Goal: Task Accomplishment & Management: Use online tool/utility

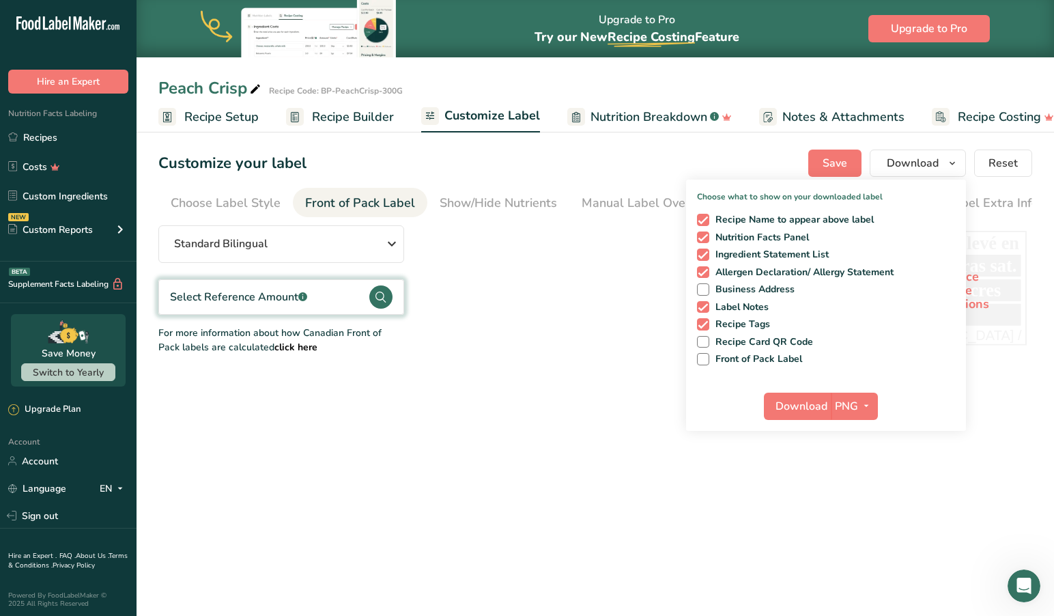
scroll to position [1, 8]
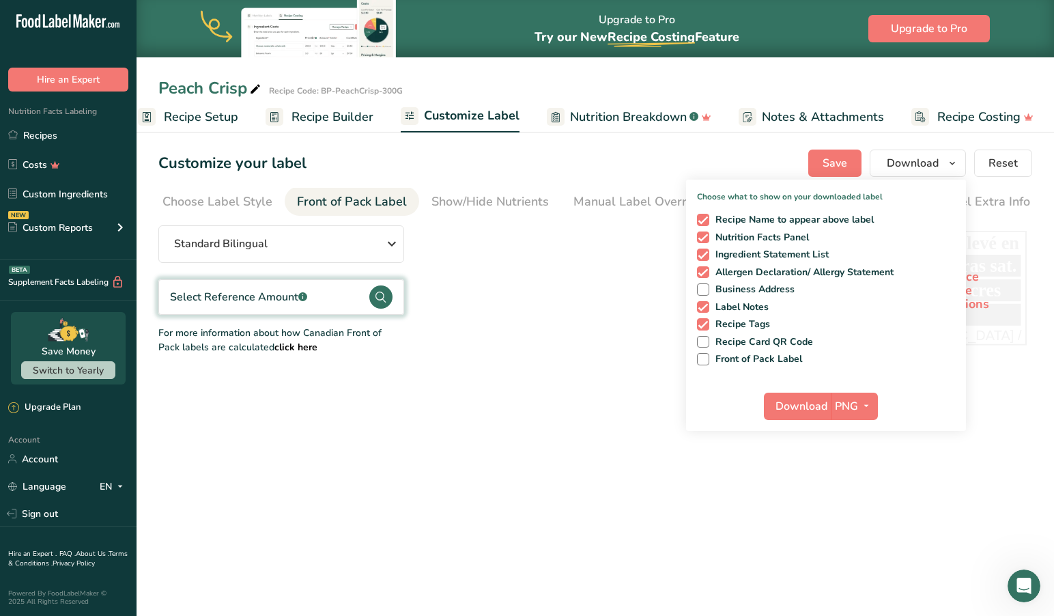
click at [186, 117] on span "Recipe Setup" at bounding box center [201, 117] width 74 height 18
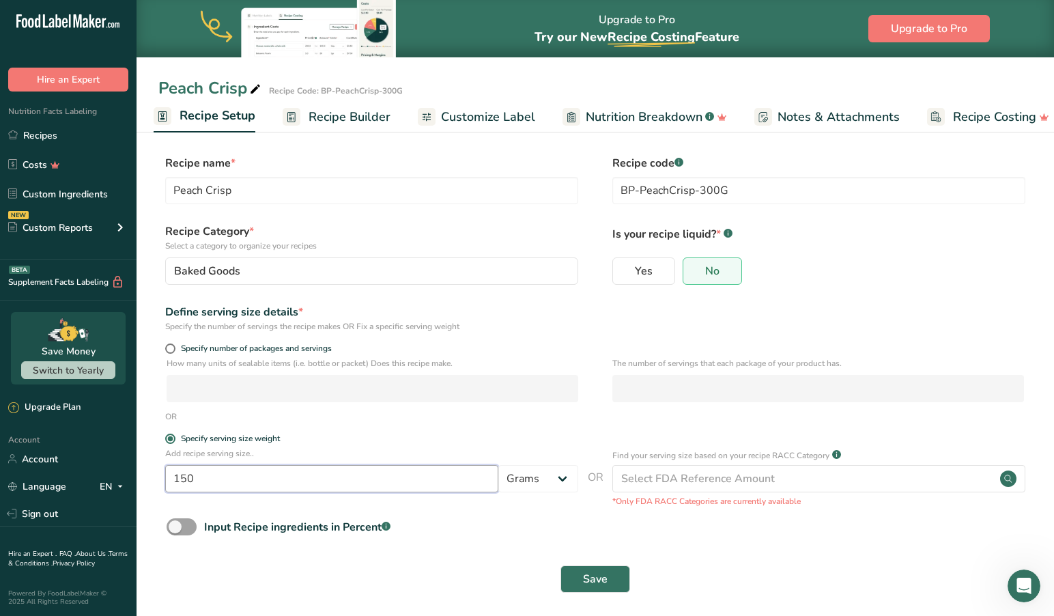
click at [205, 485] on input "150" at bounding box center [331, 478] width 333 height 27
type input "152"
click at [596, 578] on span "Save" at bounding box center [595, 579] width 25 height 16
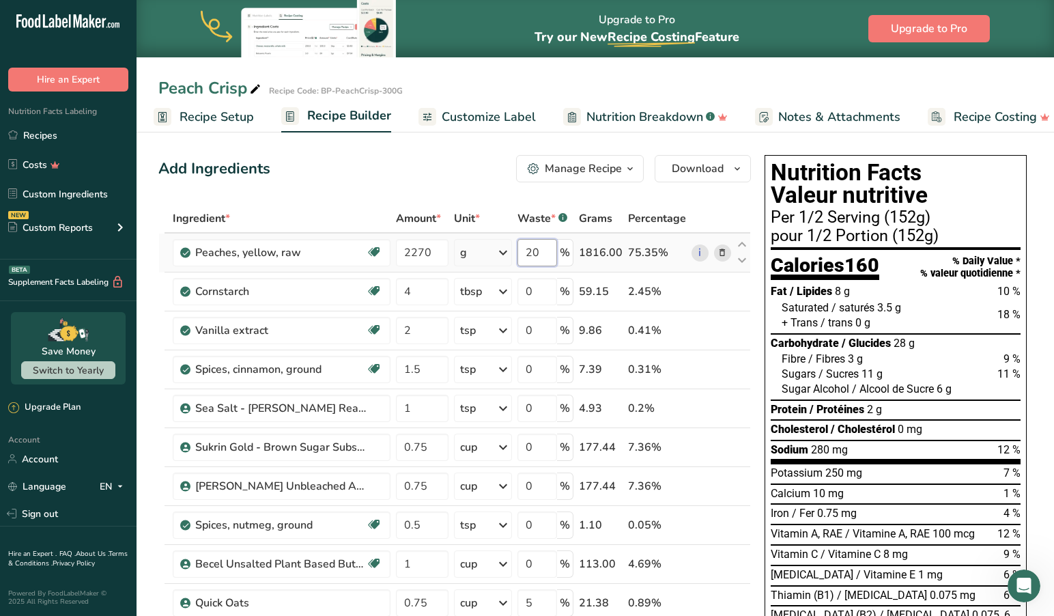
drag, startPoint x: 544, startPoint y: 255, endPoint x: 509, endPoint y: 251, distance: 35.7
click at [509, 251] on tr "Peaches, yellow, raw Source of Antioxidants Dairy free Gluten free Vegan Vegeta…" at bounding box center [454, 252] width 591 height 39
type input "0"
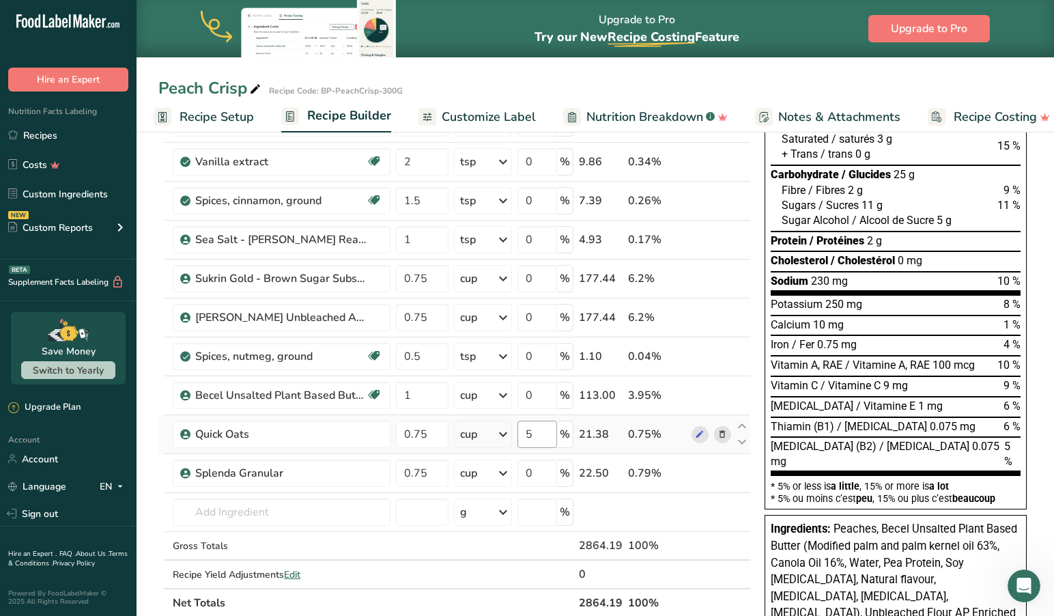
scroll to position [171, 0]
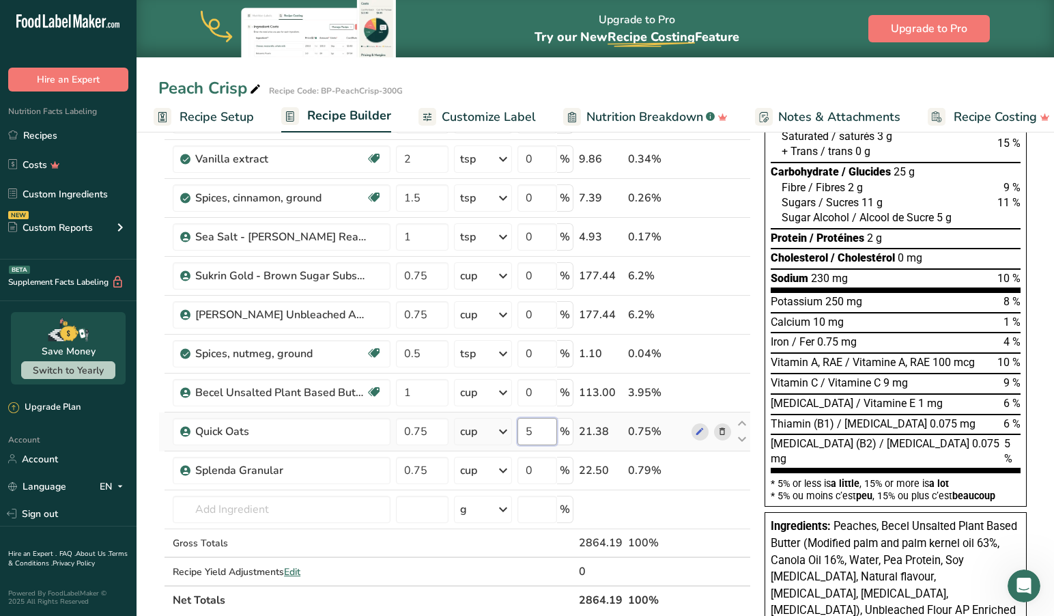
drag, startPoint x: 550, startPoint y: 429, endPoint x: 513, endPoint y: 429, distance: 36.9
click at [513, 429] on tr "Quick Oats 0.75 cup Portions 0.33 cup 1 cup Weight Units g kg mg See more Volum…" at bounding box center [454, 431] width 591 height 39
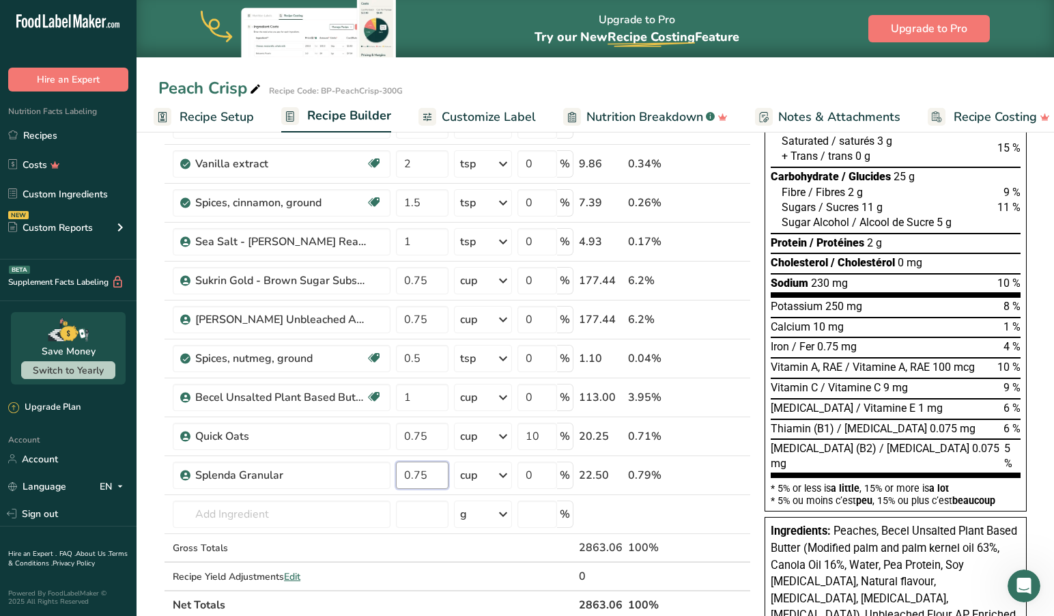
scroll to position [176, 0]
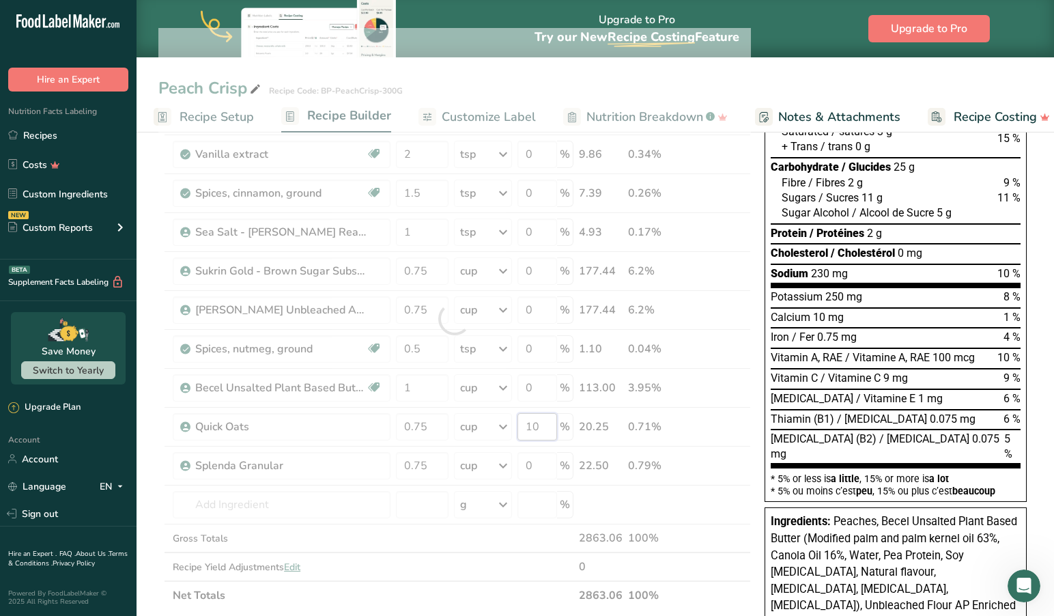
drag, startPoint x: 547, startPoint y: 427, endPoint x: 498, endPoint y: 420, distance: 49.5
click at [504, 422] on div "Ingredient * Amount * Unit * Waste * .a-a{fill:#347362;}.b-a{fill:#fff;} Grams …" at bounding box center [454, 319] width 592 height 582
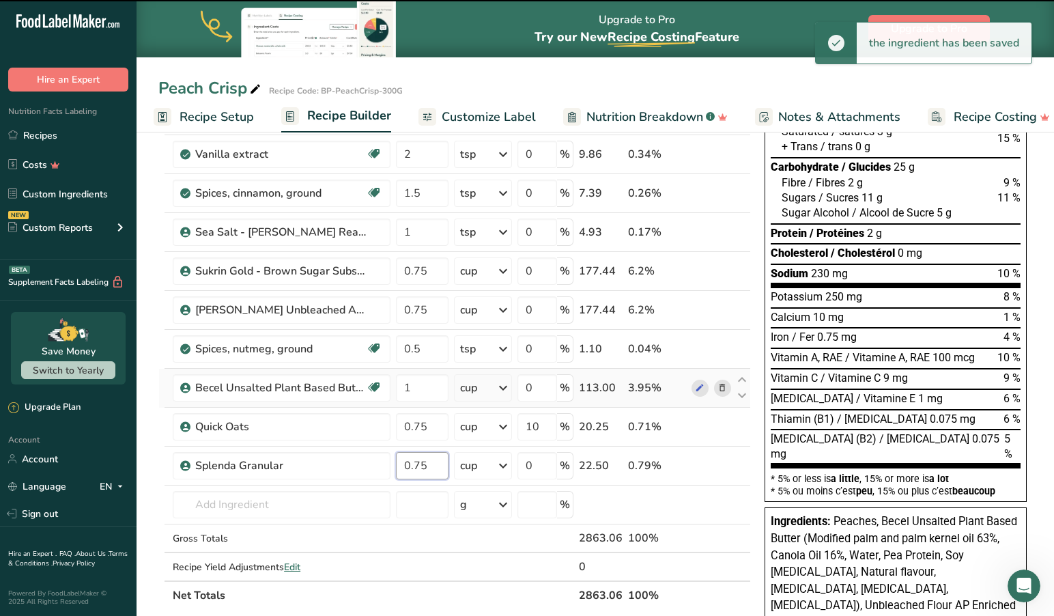
type input "0"
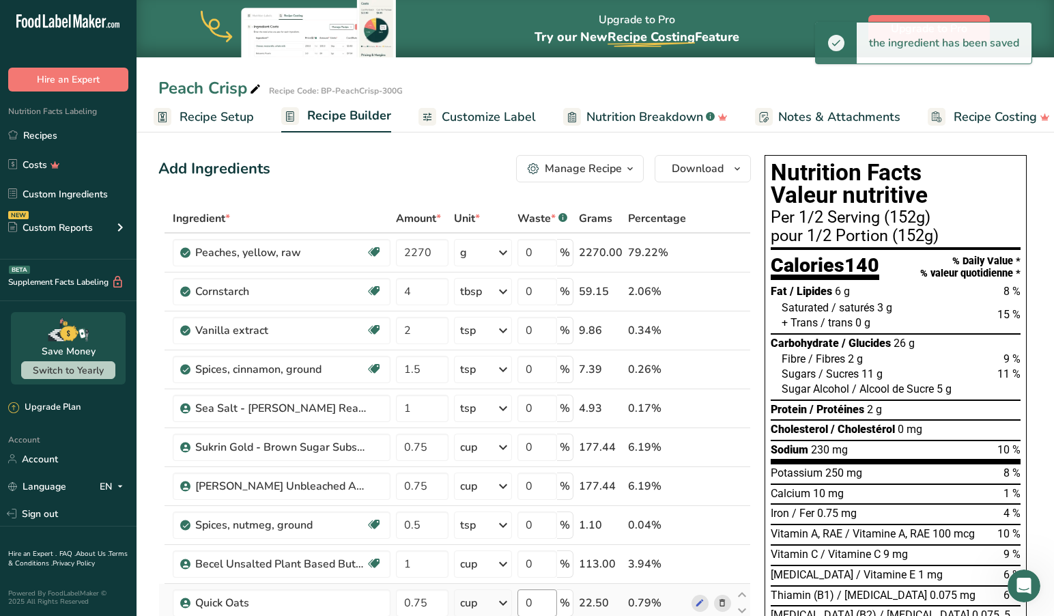
scroll to position [0, 0]
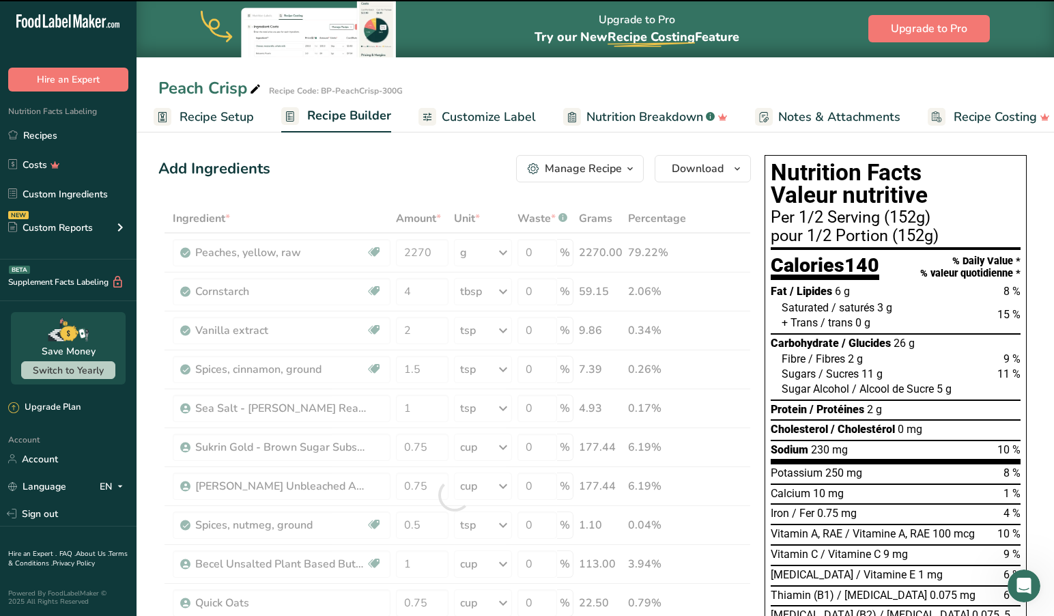
click at [443, 158] on div "Add Ingredients Manage Recipe Delete Recipe Duplicate Recipe Scale Recipe Save …" at bounding box center [454, 168] width 592 height 27
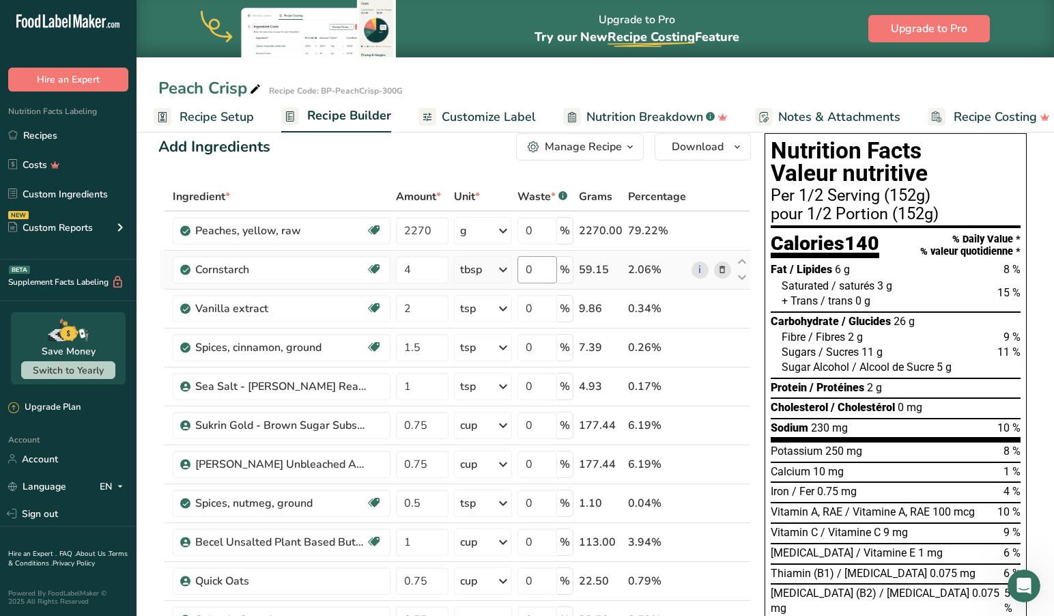
scroll to position [20, 0]
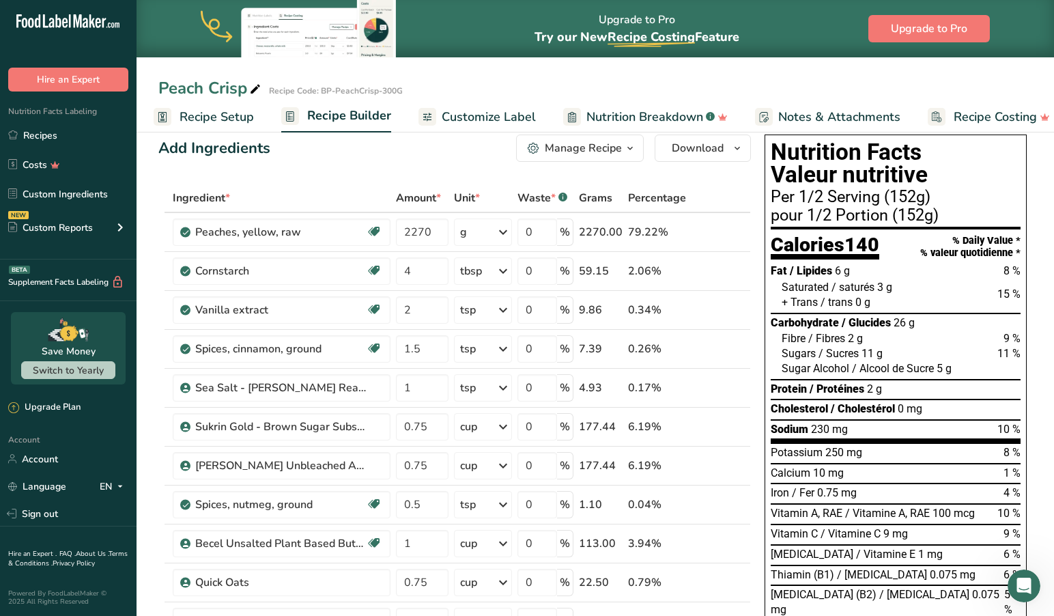
click at [222, 115] on span "Recipe Setup" at bounding box center [217, 117] width 74 height 18
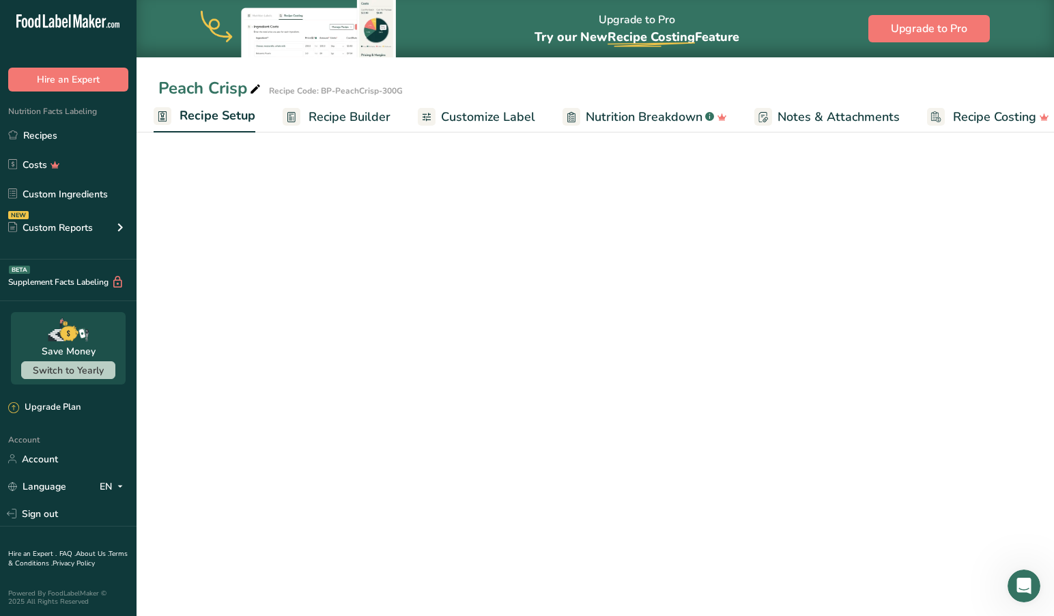
scroll to position [6, 0]
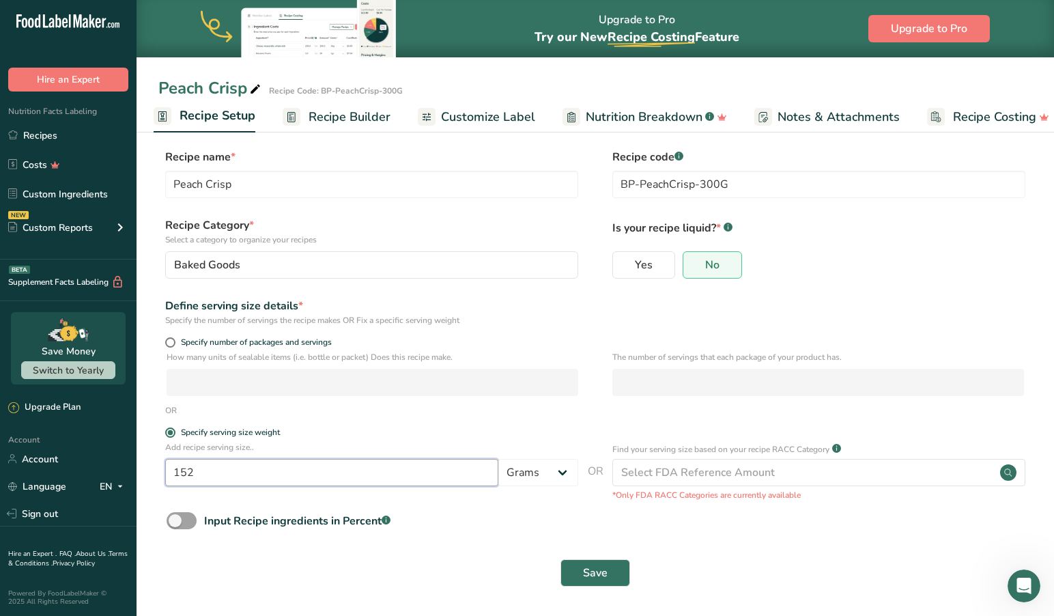
drag, startPoint x: 211, startPoint y: 472, endPoint x: 148, endPoint y: 468, distance: 62.9
click at [148, 468] on section "Recipe name * Peach Crisp Recipe code .a-a{fill:#347362;}.b-a{fill:#fff;} BP-Pe…" at bounding box center [595, 368] width 917 height 495
type input "304"
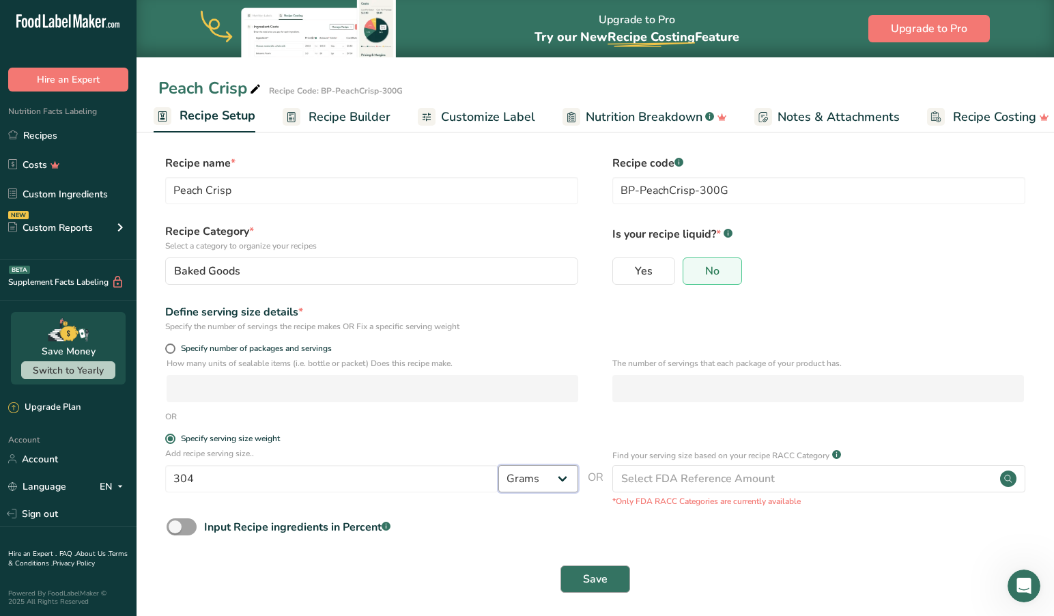
scroll to position [0, 0]
click at [597, 576] on span "Save" at bounding box center [595, 579] width 25 height 16
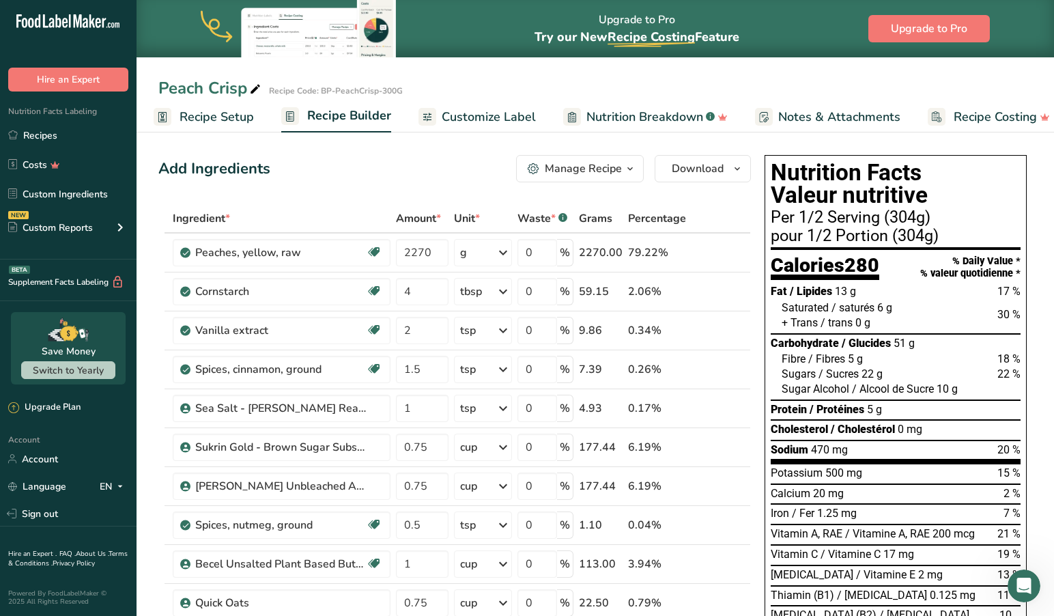
click at [207, 116] on span "Recipe Setup" at bounding box center [217, 117] width 74 height 18
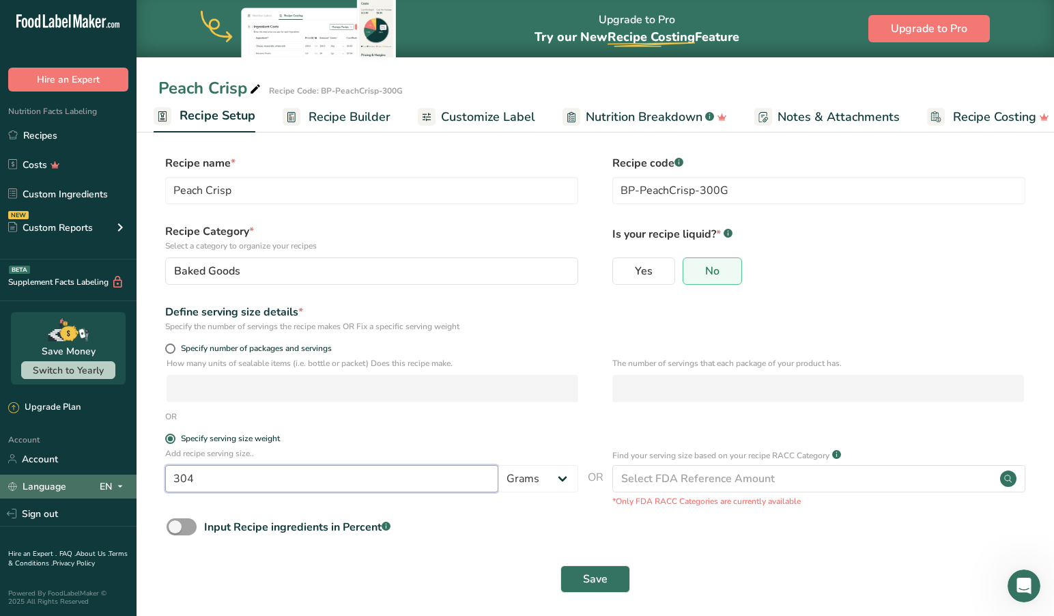
drag, startPoint x: 224, startPoint y: 473, endPoint x: 119, endPoint y: 477, distance: 104.5
click at [119, 477] on div ".a-20{fill:#fff;} Hire an Expert Nutrition Facts Labeling Recipes Costs Custom …" at bounding box center [527, 311] width 1054 height 623
type input "152"
click at [590, 578] on span "Save" at bounding box center [595, 579] width 25 height 16
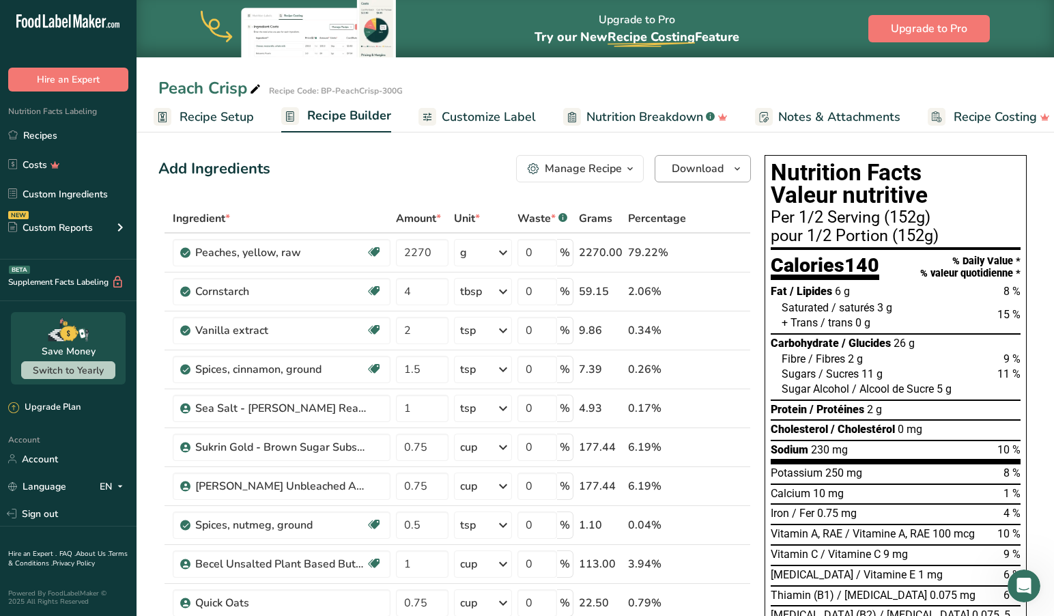
scroll to position [0, 1]
click at [724, 168] on button "Download" at bounding box center [703, 168] width 96 height 27
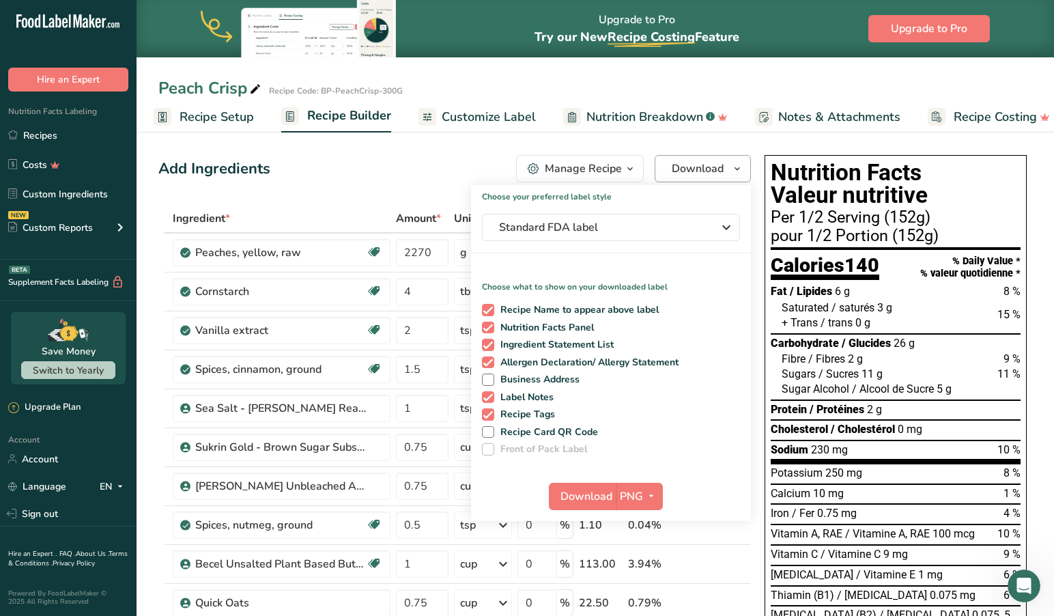
scroll to position [0, 0]
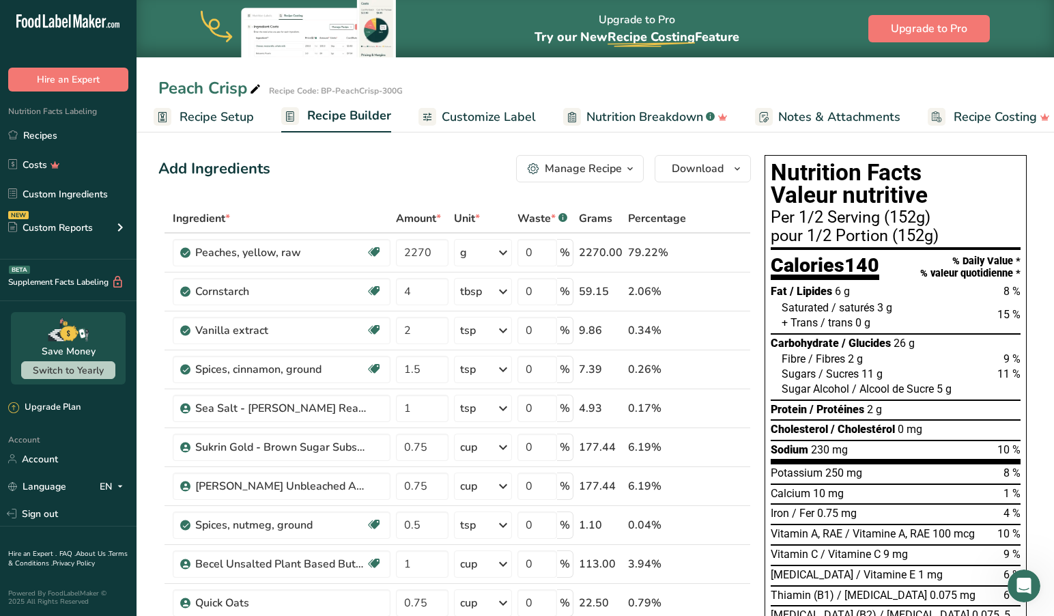
click at [485, 115] on span "Customize Label" at bounding box center [489, 117] width 94 height 18
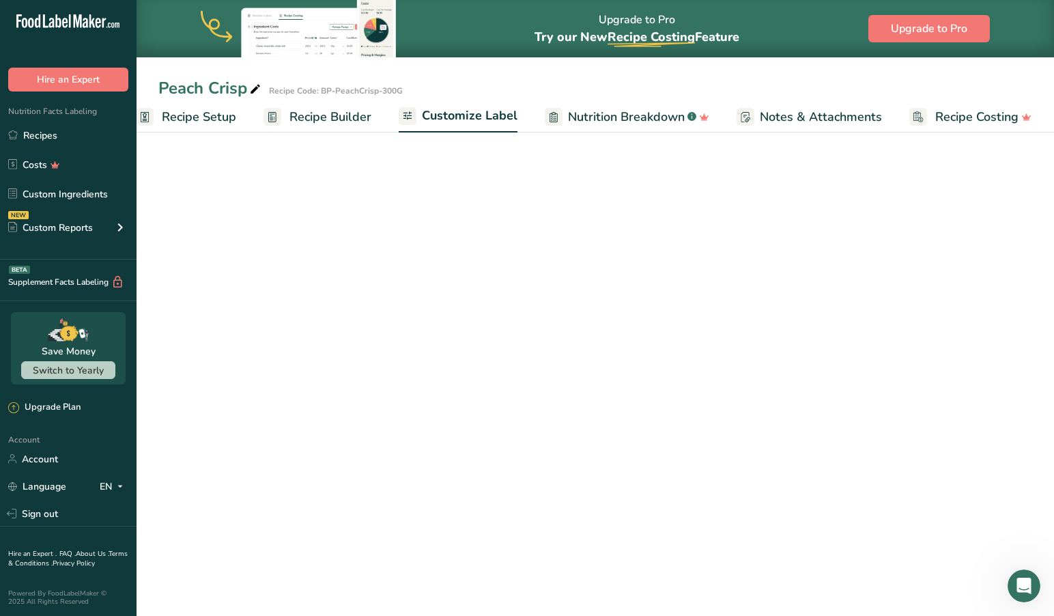
scroll to position [0, 22]
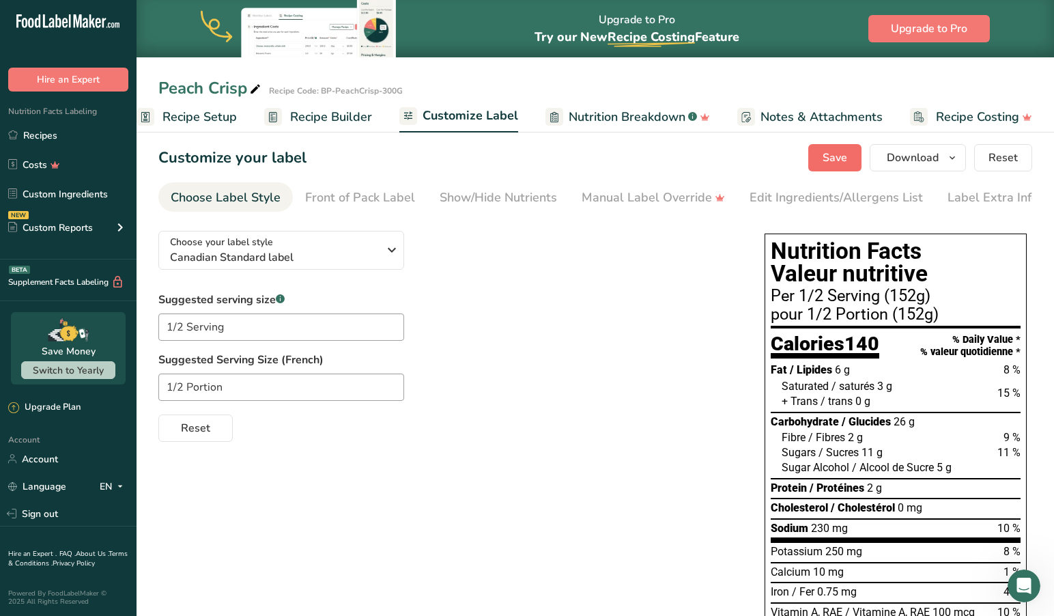
click at [838, 161] on span "Save" at bounding box center [835, 157] width 25 height 16
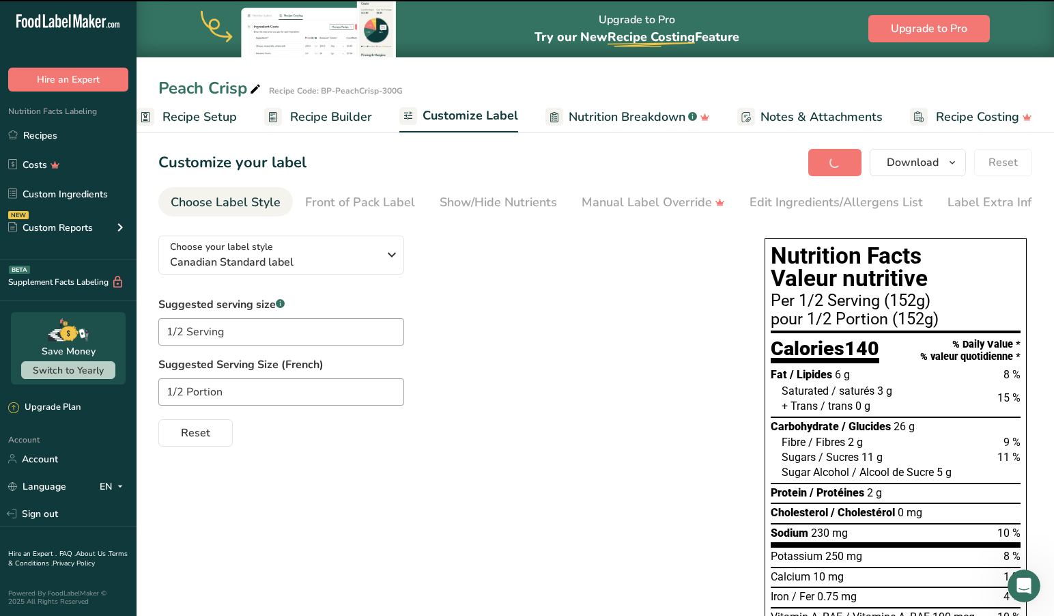
scroll to position [1, 0]
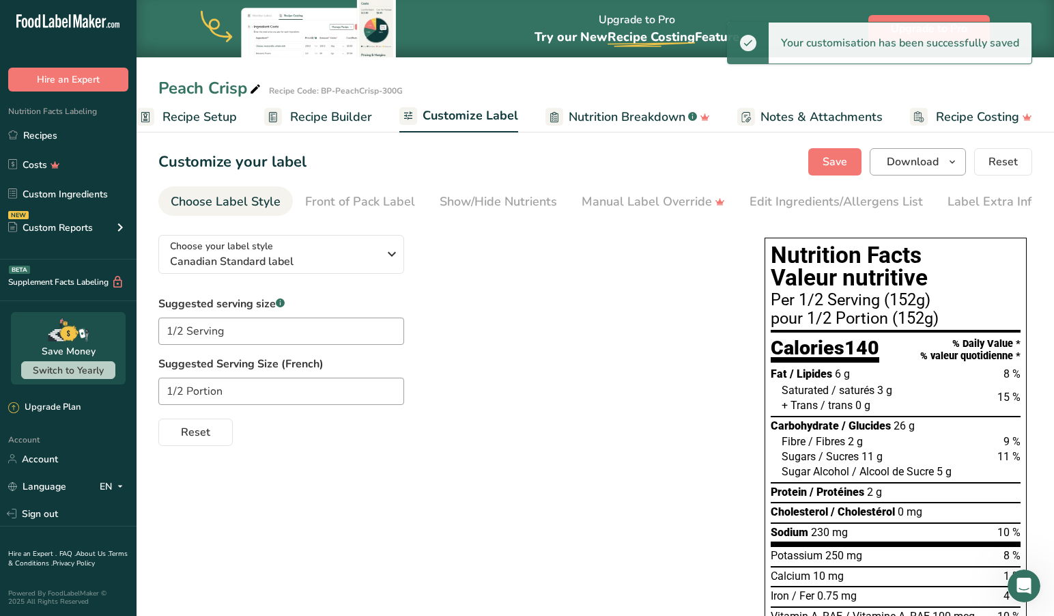
click at [948, 159] on icon "button" at bounding box center [952, 162] width 11 height 17
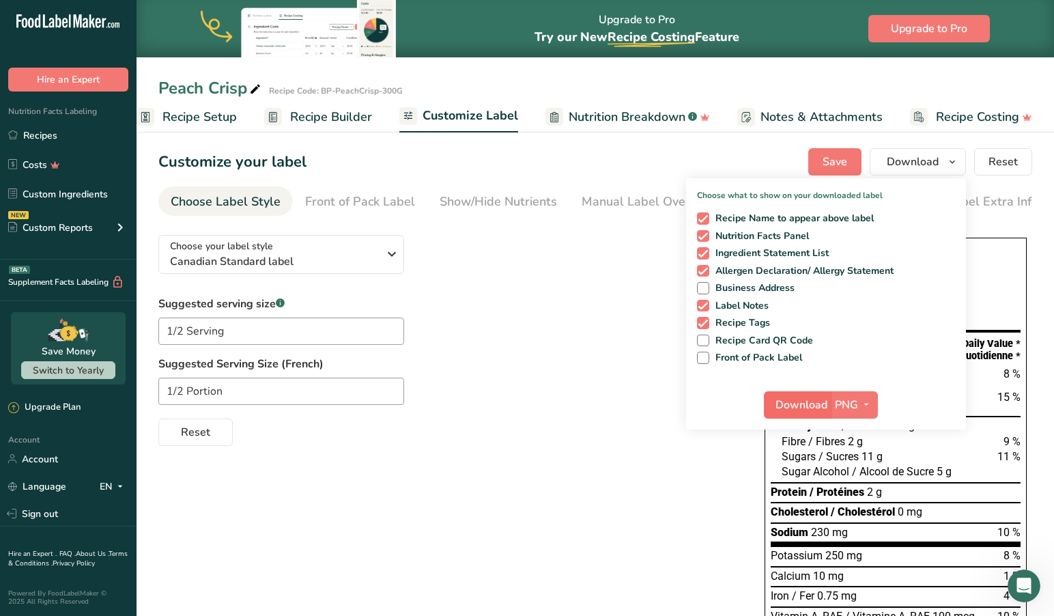
scroll to position [0, 0]
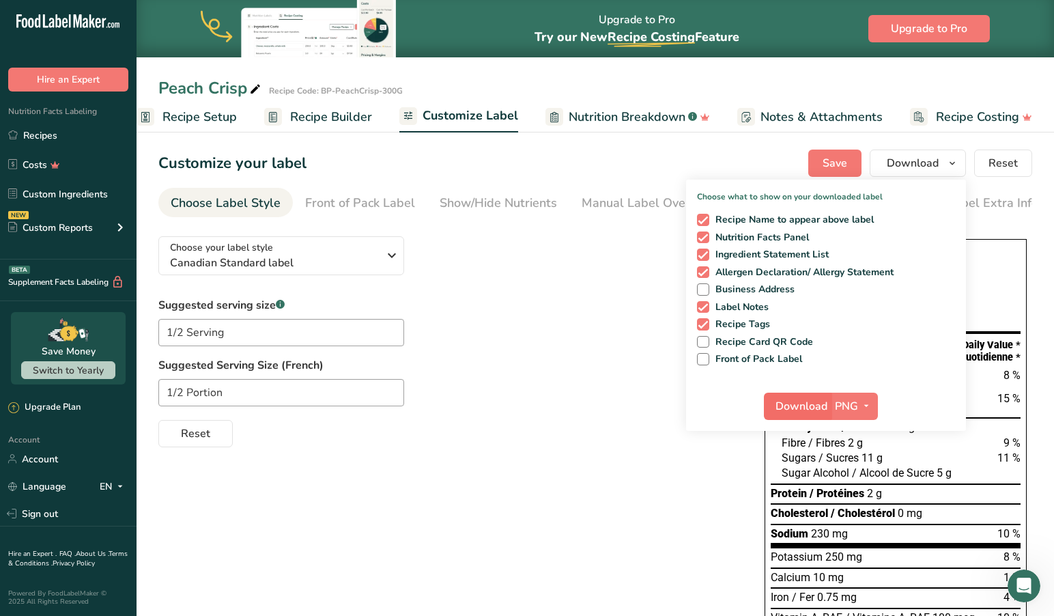
click at [809, 398] on span "Download" at bounding box center [801, 406] width 52 height 16
click at [178, 119] on span "Recipe Setup" at bounding box center [199, 117] width 74 height 18
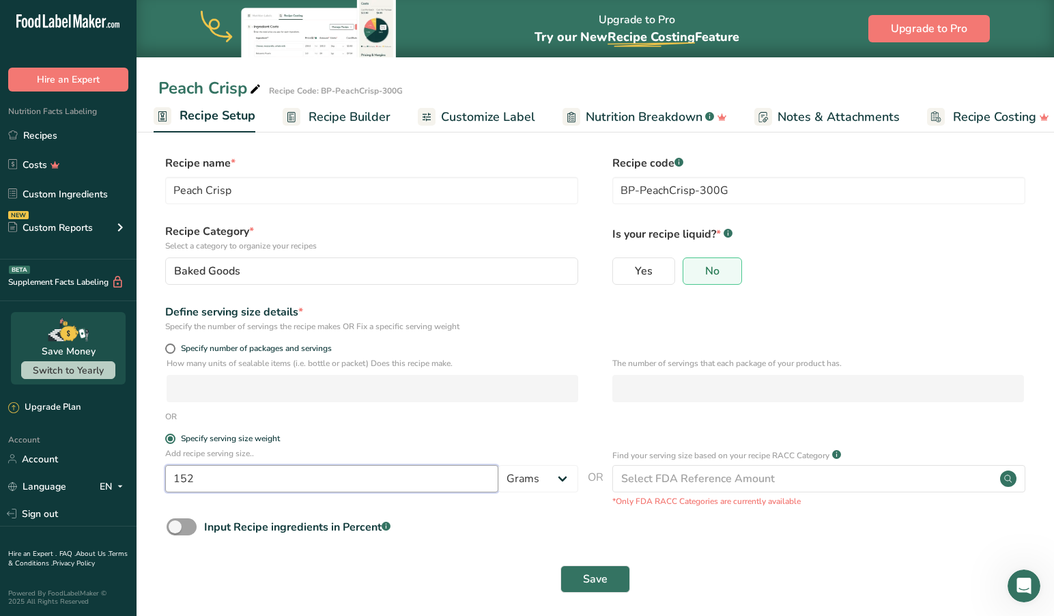
click at [205, 474] on input "152" at bounding box center [331, 478] width 333 height 27
type input "150"
click at [601, 574] on span "Save" at bounding box center [595, 579] width 25 height 16
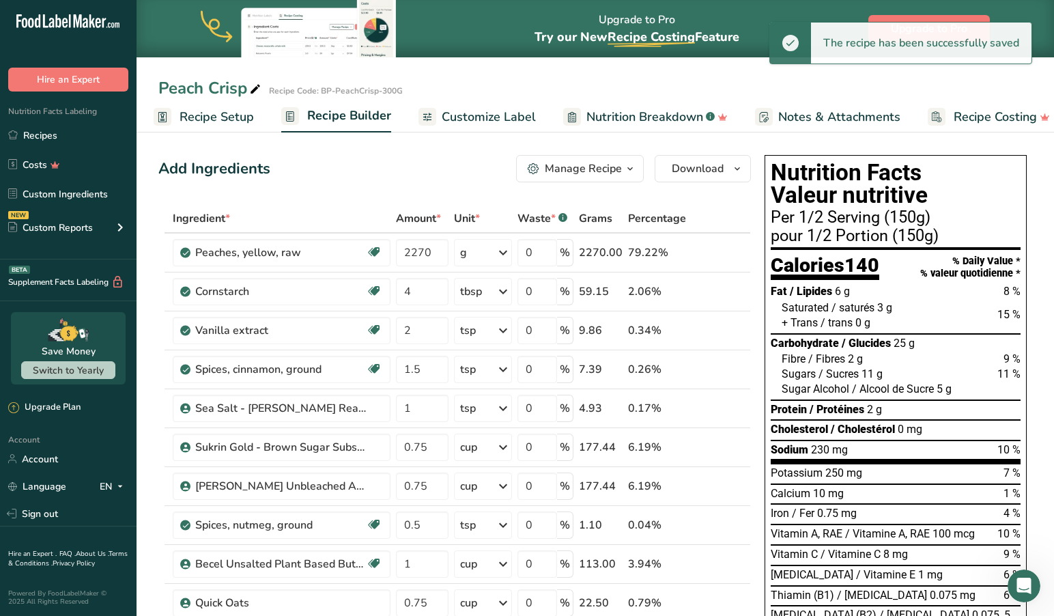
click at [473, 119] on span "Customize Label" at bounding box center [489, 117] width 94 height 18
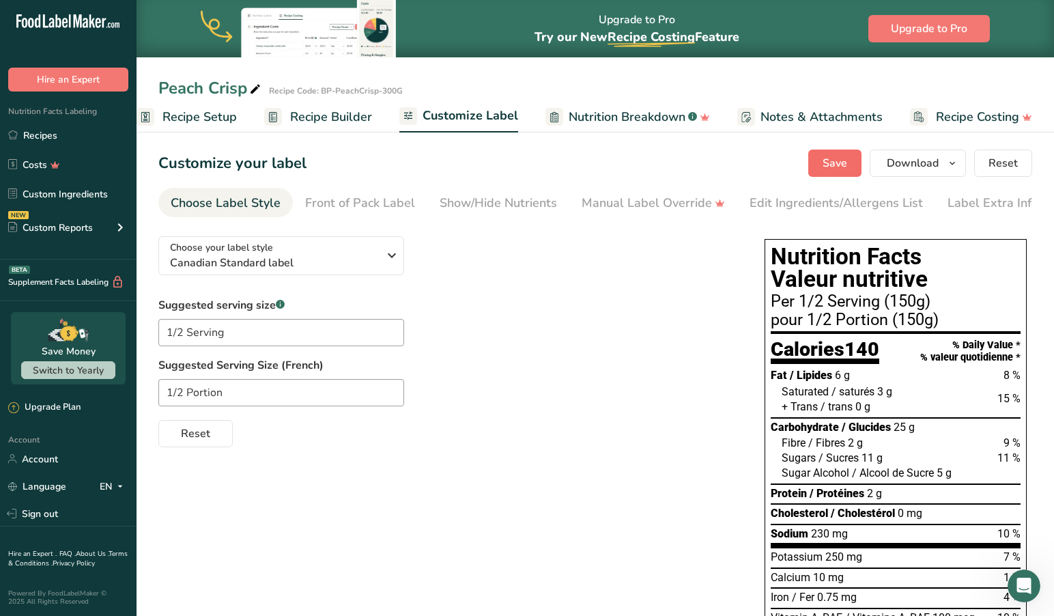
click at [834, 158] on span "Save" at bounding box center [835, 163] width 25 height 16
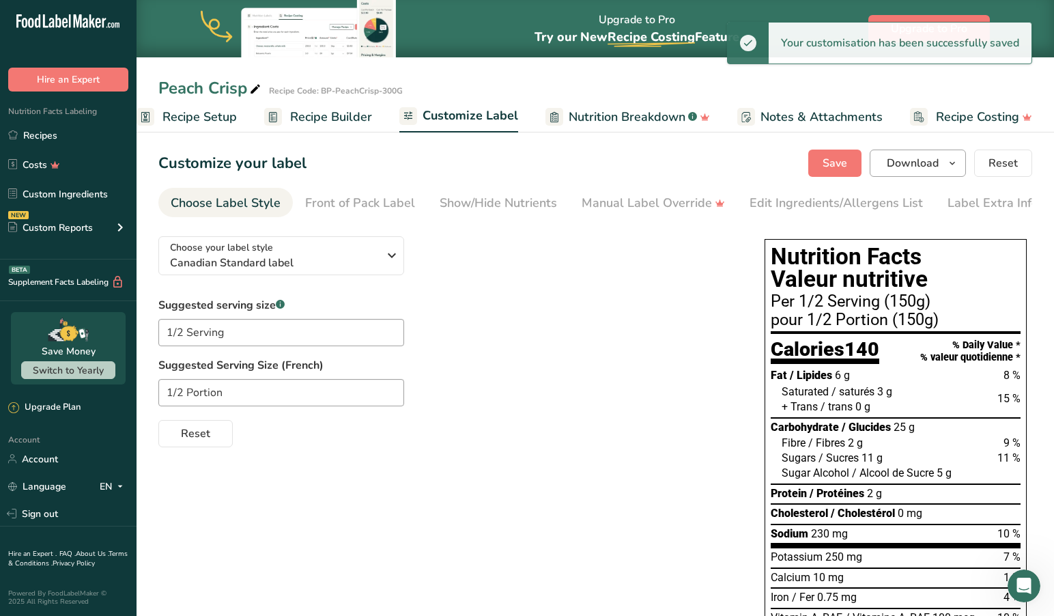
click at [954, 160] on icon "button" at bounding box center [952, 163] width 11 height 17
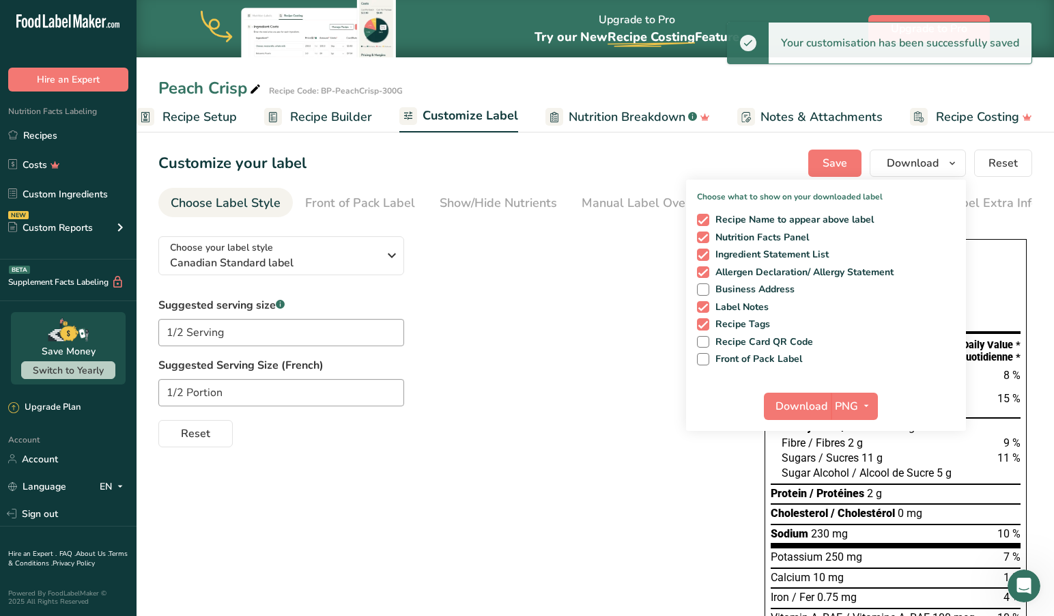
click at [790, 413] on span "Download" at bounding box center [801, 406] width 52 height 16
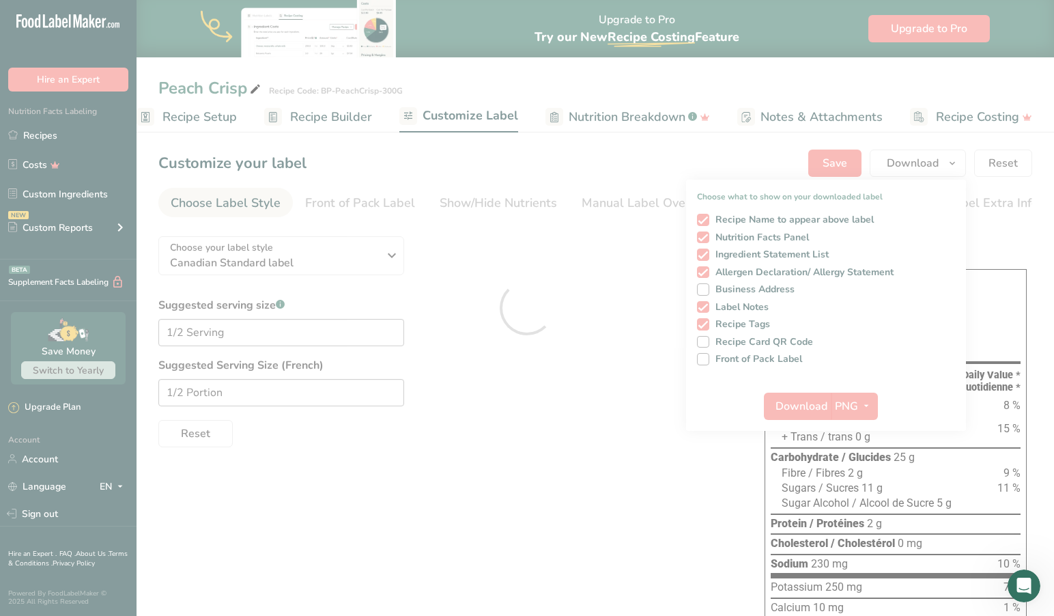
scroll to position [0, 0]
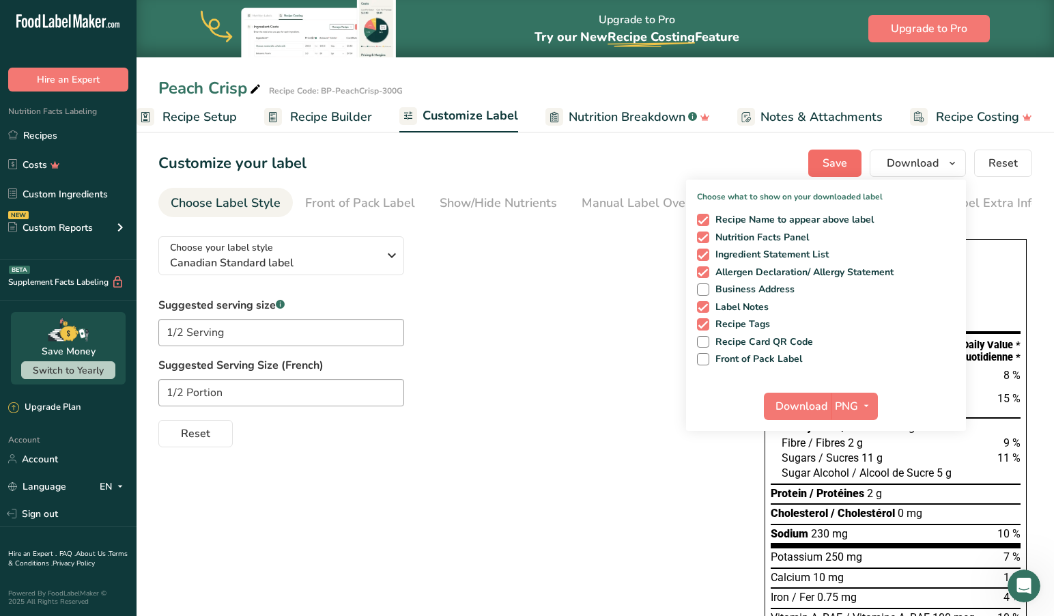
click at [826, 158] on span "Save" at bounding box center [835, 163] width 25 height 16
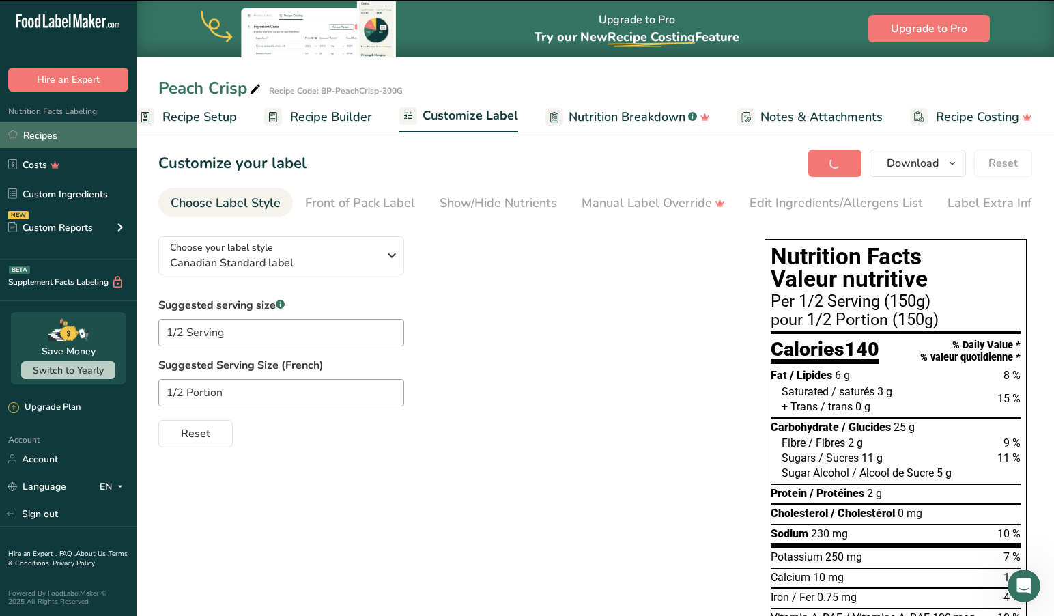
click at [57, 132] on link "Recipes" at bounding box center [68, 135] width 137 height 26
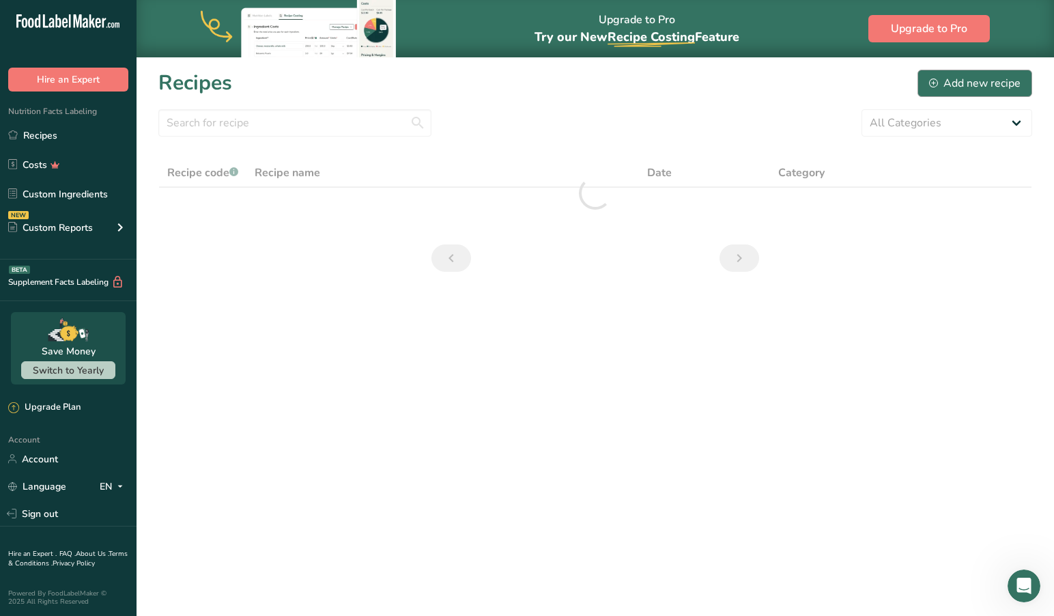
click at [960, 81] on div "Add new recipe" at bounding box center [974, 83] width 91 height 16
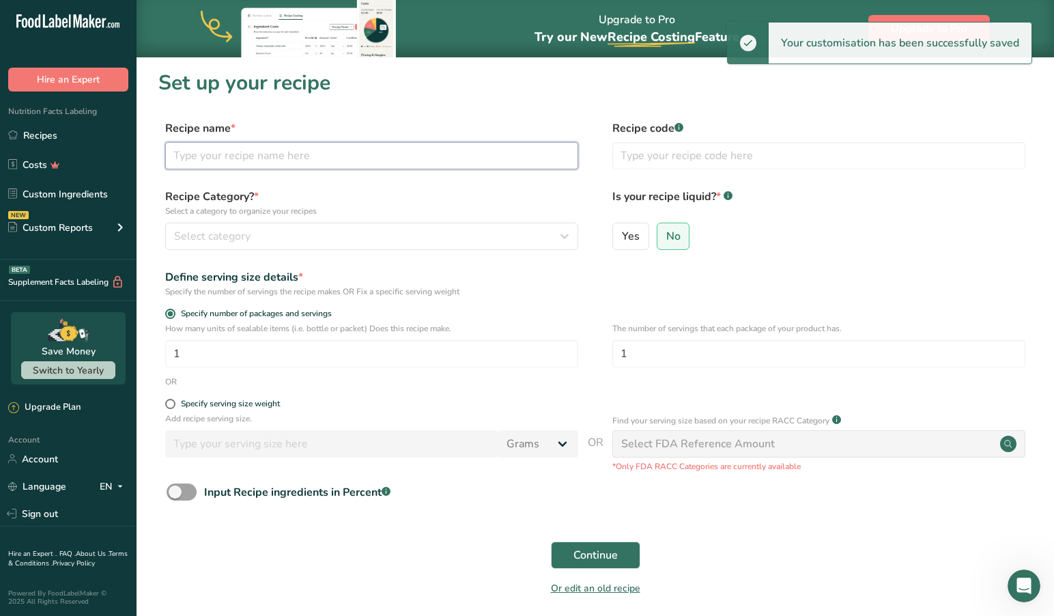
click at [262, 148] on input "text" at bounding box center [371, 155] width 413 height 27
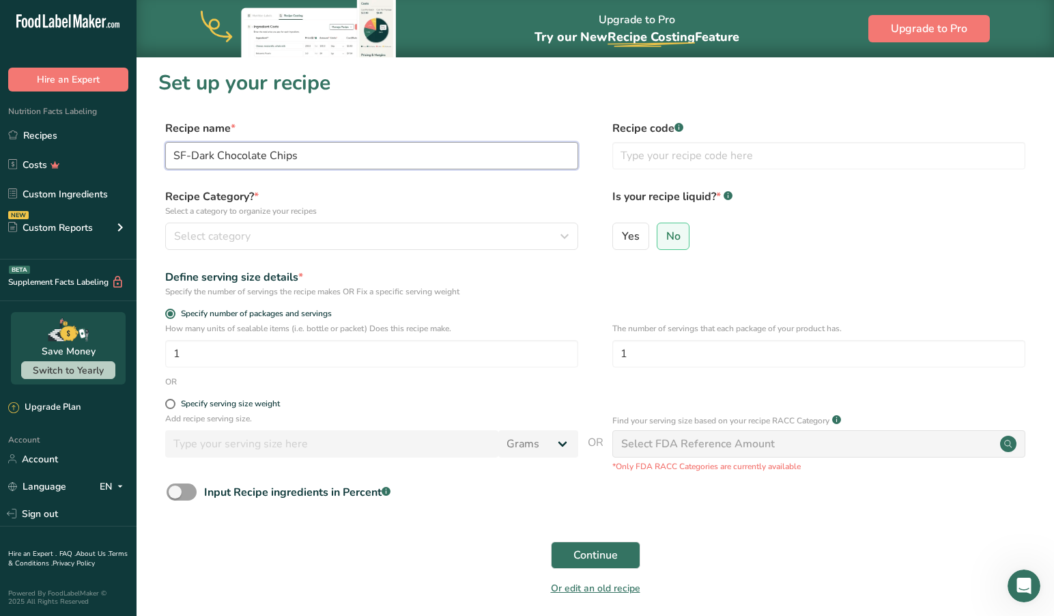
scroll to position [0, 1]
drag, startPoint x: 190, startPoint y: 156, endPoint x: 141, endPoint y: 154, distance: 49.8
click at [141, 154] on section "Set up your recipe Recipe name * SF-Dark Chocolate Chips Recipe code .a-a{fill:…" at bounding box center [595, 341] width 917 height 569
click at [298, 153] on input "Dark Chocolate Chips" at bounding box center [371, 155] width 413 height 27
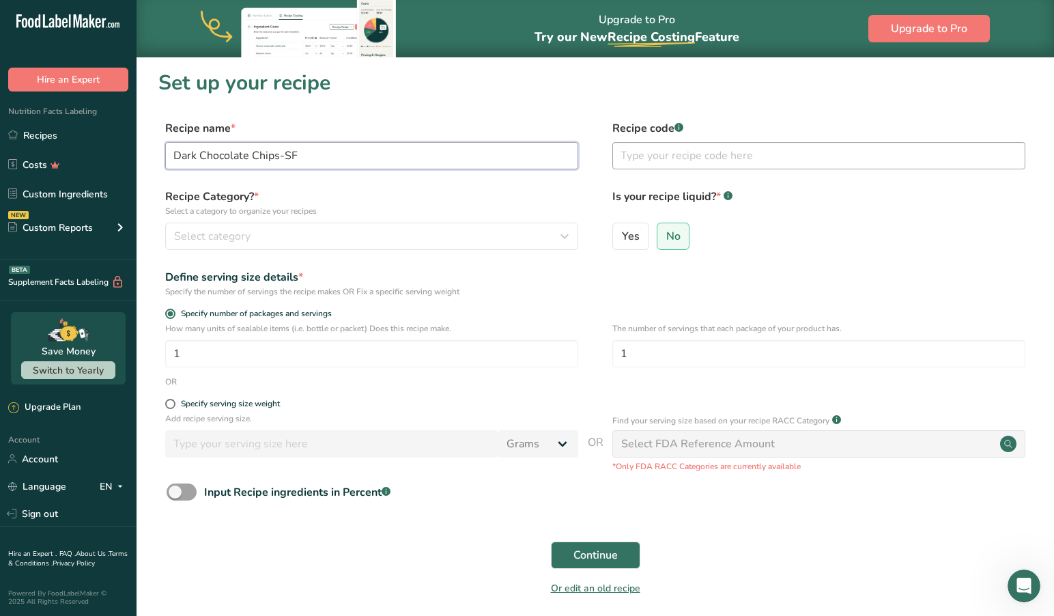
type input "Dark Chocolate Chips-SF"
click at [676, 153] on input "text" at bounding box center [818, 155] width 413 height 27
type input "BP-SF-ChocoChips"
click at [272, 230] on div "Select category" at bounding box center [367, 236] width 387 height 16
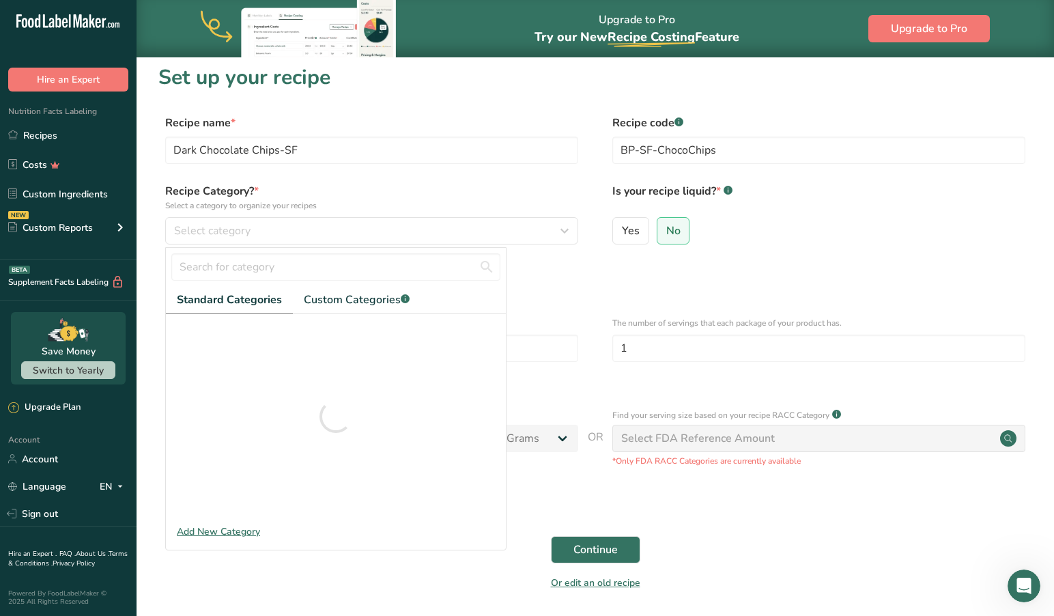
scroll to position [8, 0]
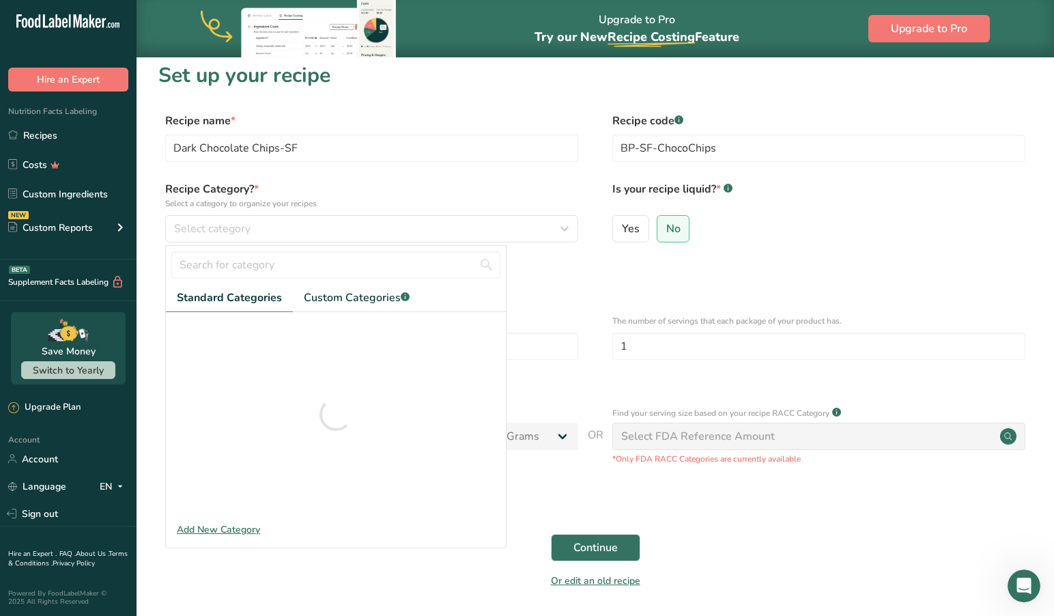
click at [553, 271] on div "Define serving size details *" at bounding box center [371, 269] width 413 height 16
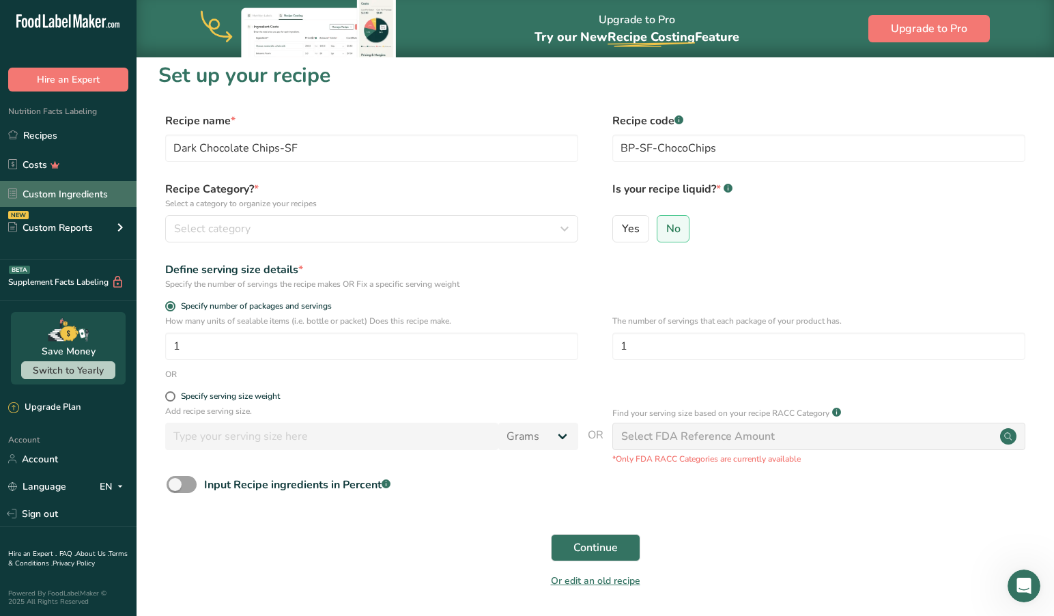
click at [53, 191] on link "Custom Ingredients" at bounding box center [68, 194] width 137 height 26
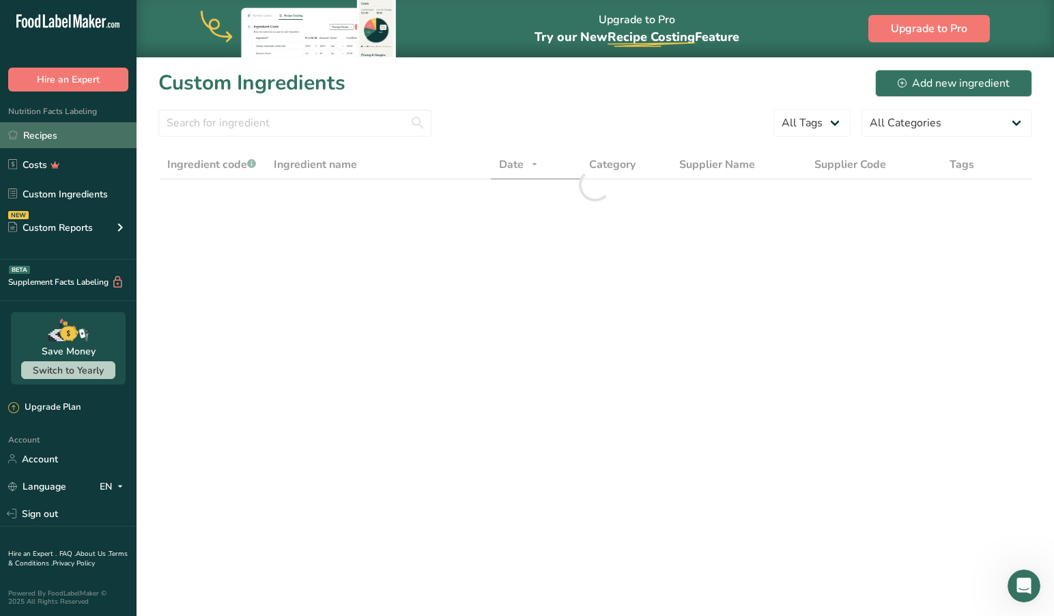
click at [39, 133] on link "Recipes" at bounding box center [68, 135] width 137 height 26
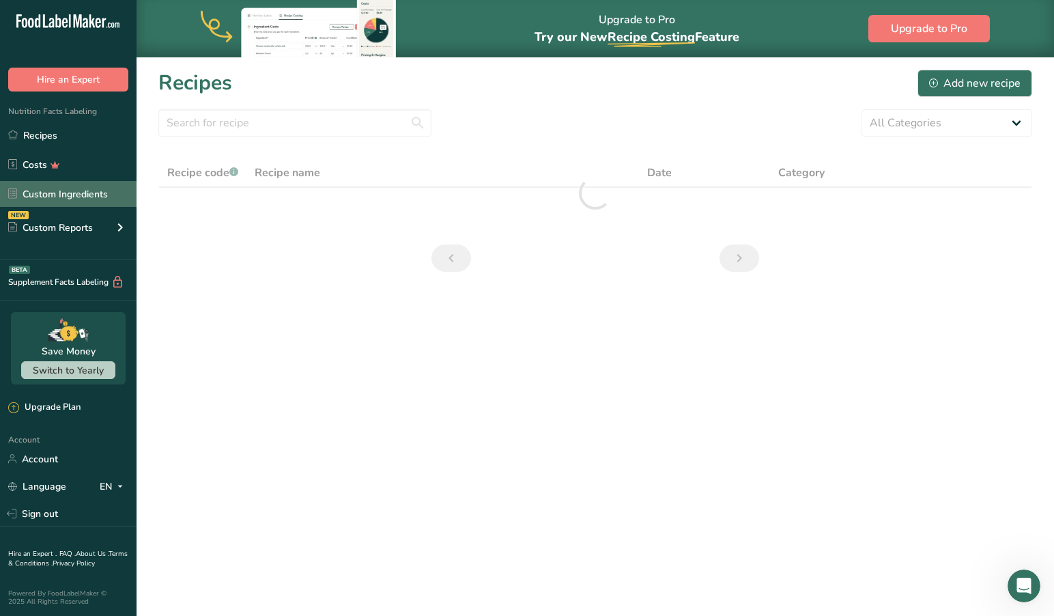
click at [74, 189] on link "Custom Ingredients" at bounding box center [68, 194] width 137 height 26
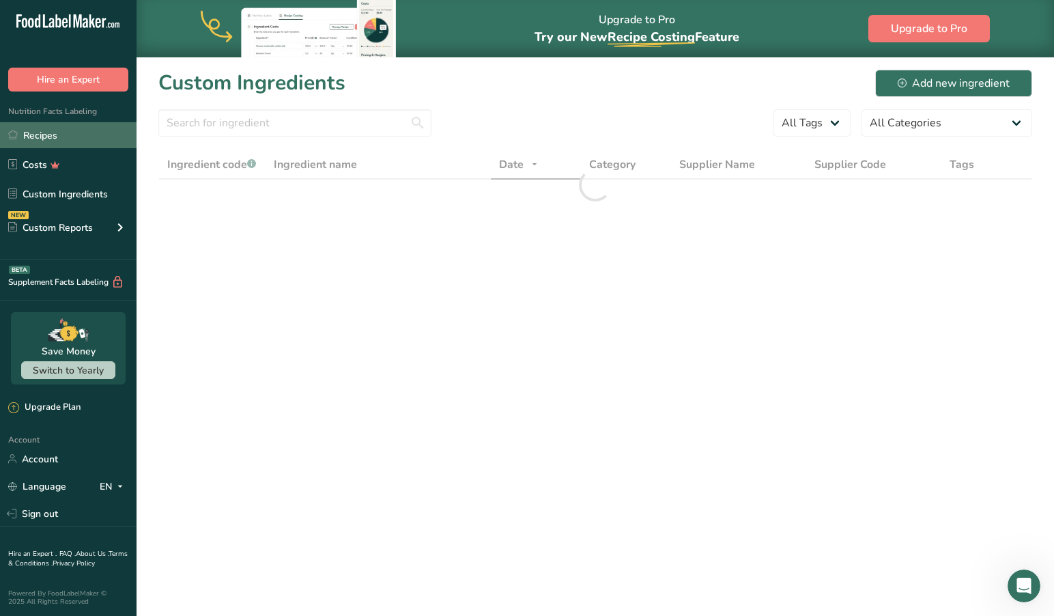
click at [42, 134] on link "Recipes" at bounding box center [68, 135] width 137 height 26
